Goal: Information Seeking & Learning: Learn about a topic

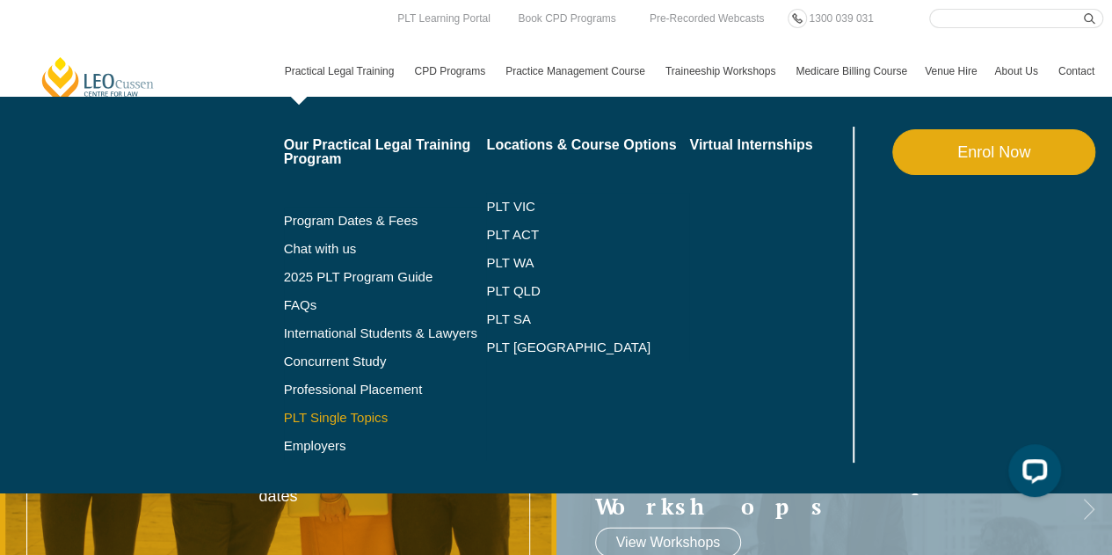
click at [350, 421] on link "PLT Single Topics" at bounding box center [385, 418] width 203 height 14
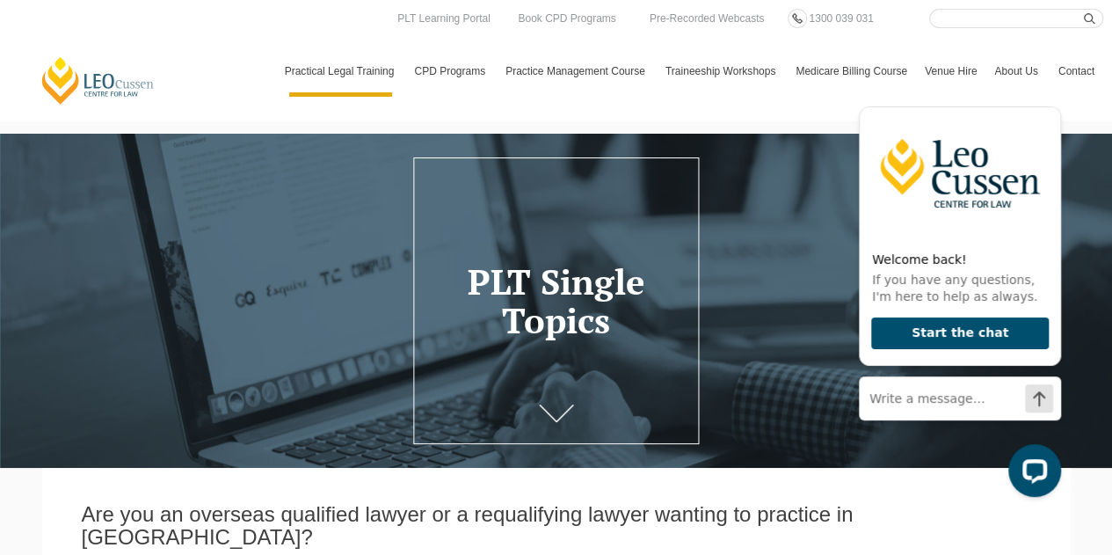
drag, startPoint x: 609, startPoint y: 325, endPoint x: 477, endPoint y: 295, distance: 135.4
click at [477, 295] on h1 "PLT Single Topics" at bounding box center [556, 300] width 267 height 77
click at [607, 326] on h1 "PLT Single Topics" at bounding box center [556, 300] width 267 height 77
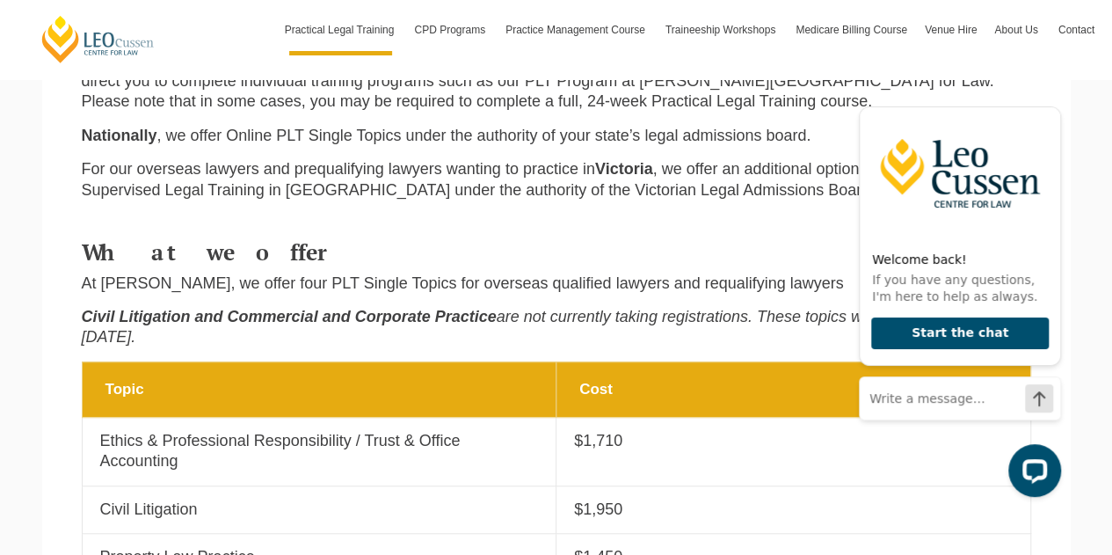
scroll to position [616, 0]
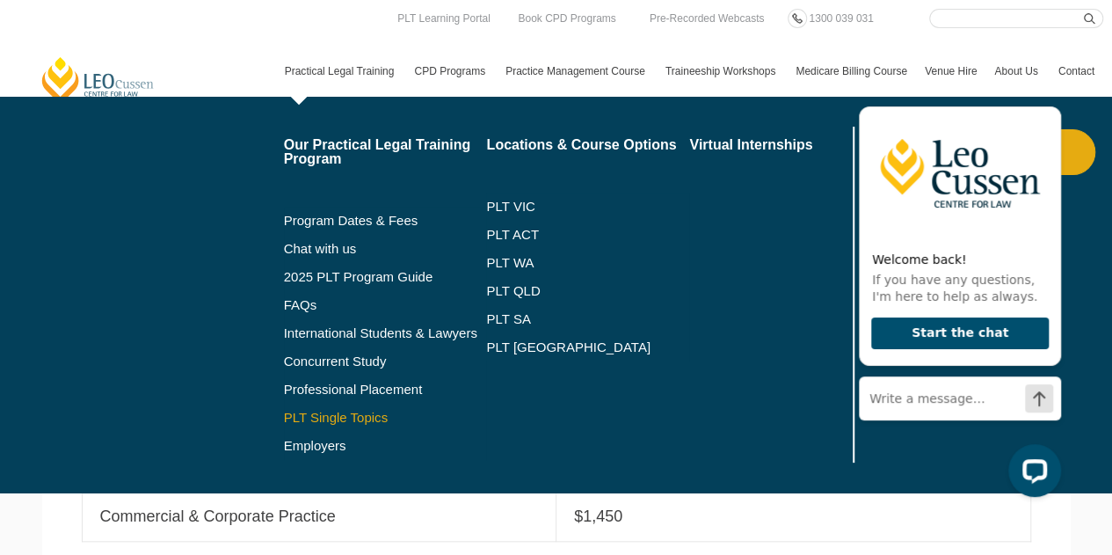
click at [375, 424] on link "PLT Single Topics" at bounding box center [385, 418] width 203 height 14
